Goal: Task Accomplishment & Management: Manage account settings

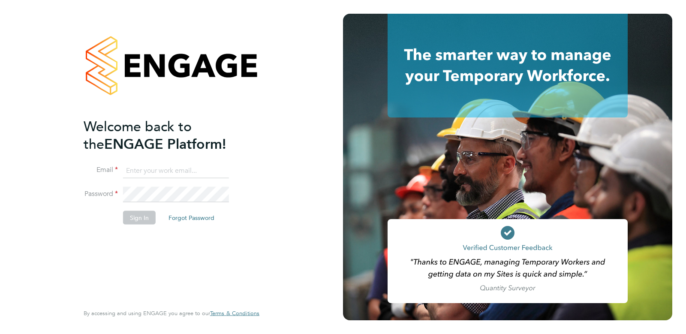
type input "owen.ramsey@vistry.co.uk"
click at [123, 209] on li "Password" at bounding box center [167, 199] width 167 height 24
click at [132, 213] on button "Sign In" at bounding box center [139, 218] width 33 height 14
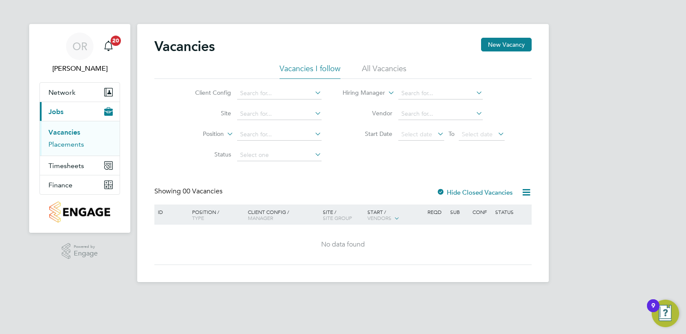
click at [84, 146] on li "Placements" at bounding box center [80, 144] width 64 height 9
click at [81, 147] on link "Placements" at bounding box center [66, 144] width 36 height 8
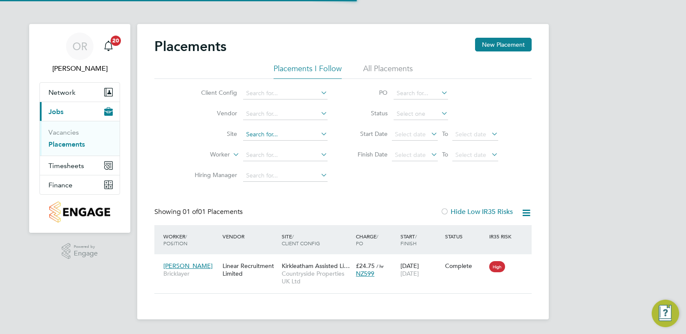
scroll to position [8, 40]
click at [270, 135] on input at bounding box center [285, 135] width 84 height 12
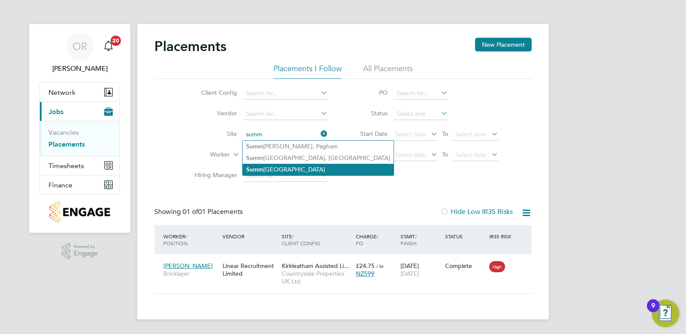
click at [270, 165] on li "Summ [GEOGRAPHIC_DATA]" at bounding box center [318, 170] width 151 height 12
type input "[GEOGRAPHIC_DATA]"
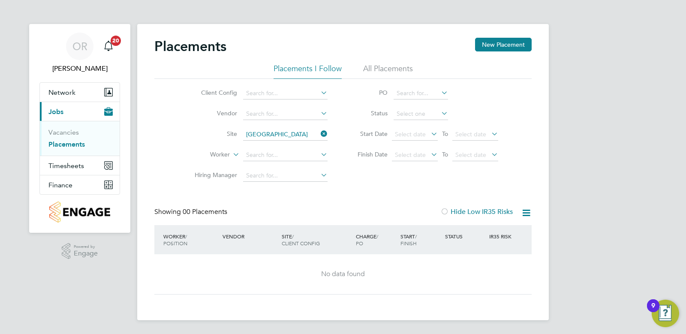
click at [383, 61] on div "Placements New Placement" at bounding box center [342, 51] width 377 height 26
click at [379, 62] on div "Placements New Placement" at bounding box center [342, 51] width 377 height 26
click at [379, 67] on li "All Placements" at bounding box center [388, 70] width 50 height 15
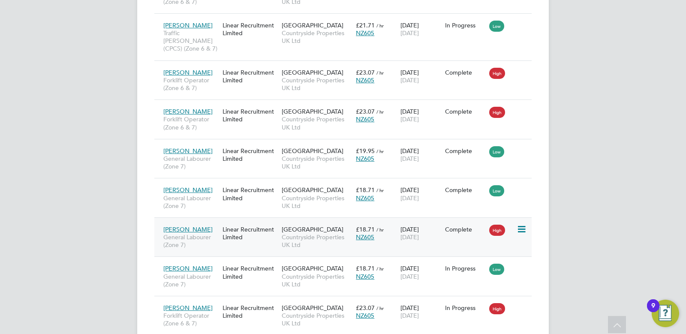
scroll to position [391, 0]
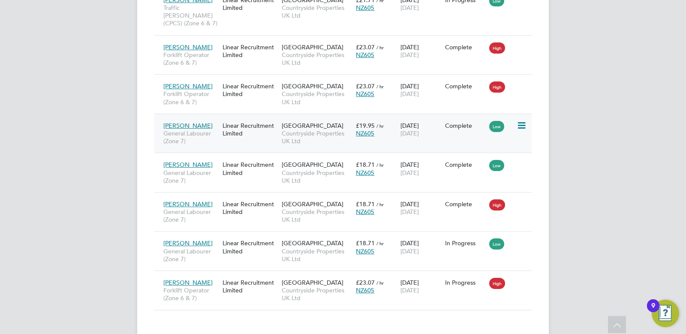
click at [201, 122] on span "[PERSON_NAME]" at bounding box center [187, 126] width 49 height 8
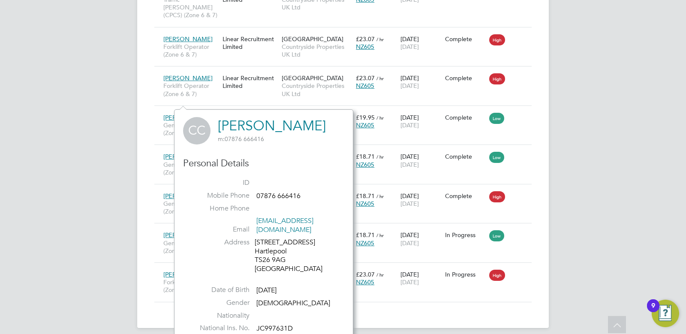
scroll to position [401, 0]
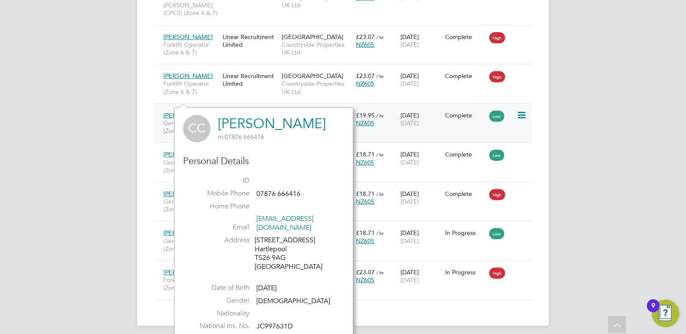
click at [294, 111] on span "[GEOGRAPHIC_DATA]" at bounding box center [313, 115] width 62 height 8
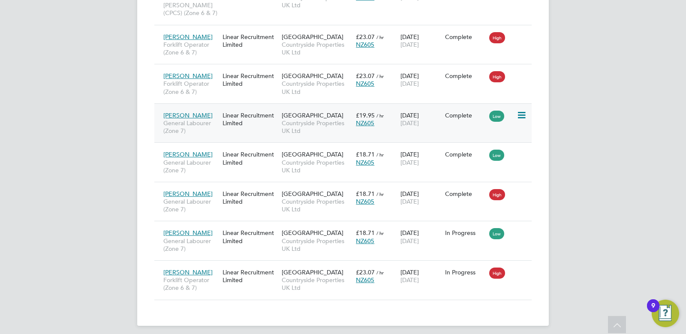
scroll to position [391, 0]
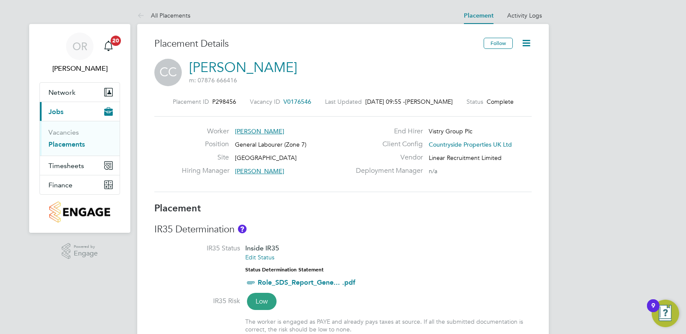
click at [527, 41] on icon at bounding box center [526, 43] width 11 height 11
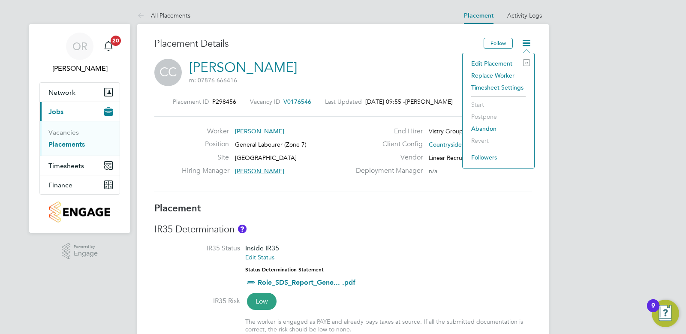
click at [417, 77] on div "CC Christopher Carr m: 07876 666416" at bounding box center [342, 73] width 377 height 29
